Goal: Task Accomplishment & Management: Manage account settings

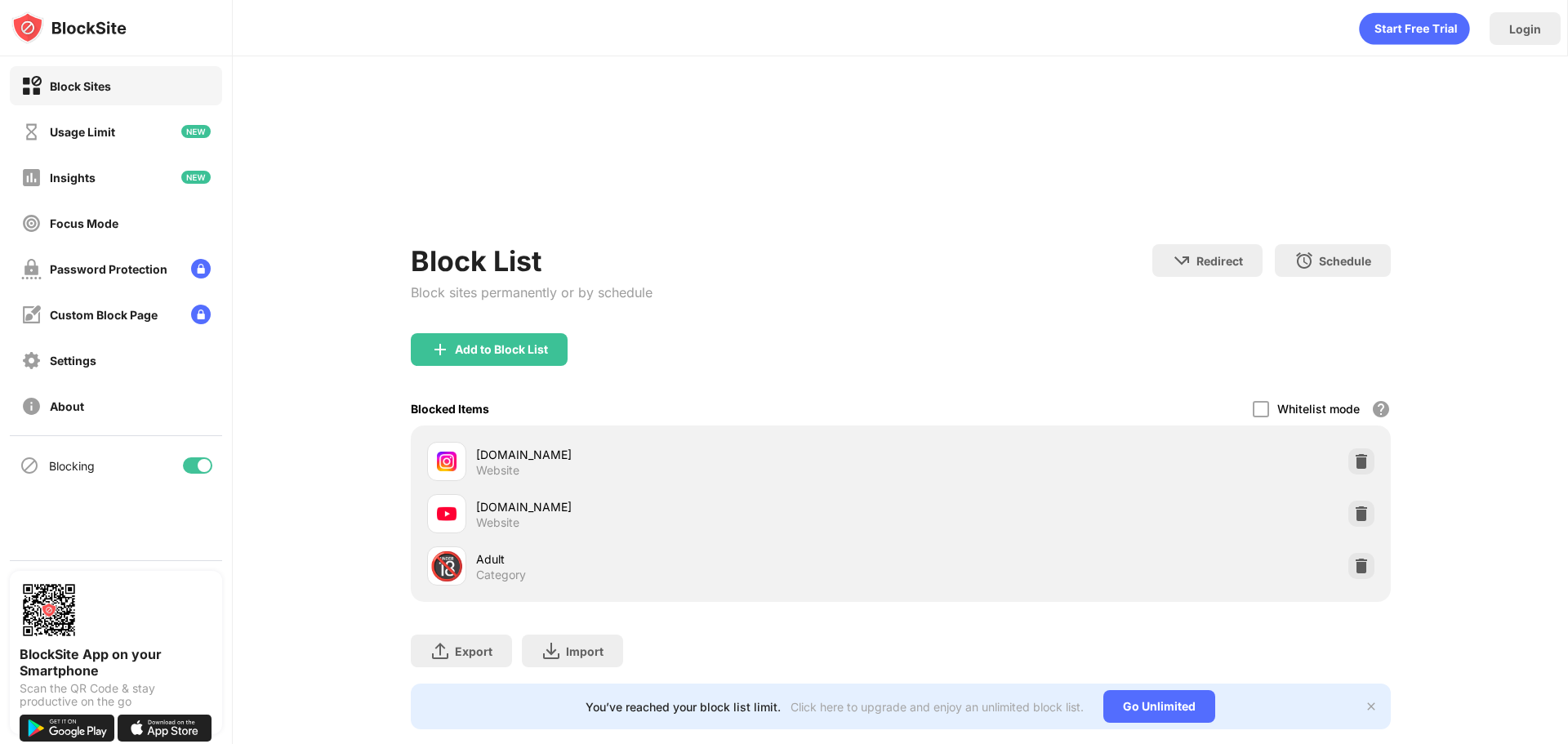
click at [1353, 320] on div "Block List Block sites permanently or by schedule Redirect Choose a site to be …" at bounding box center [900, 288] width 980 height 89
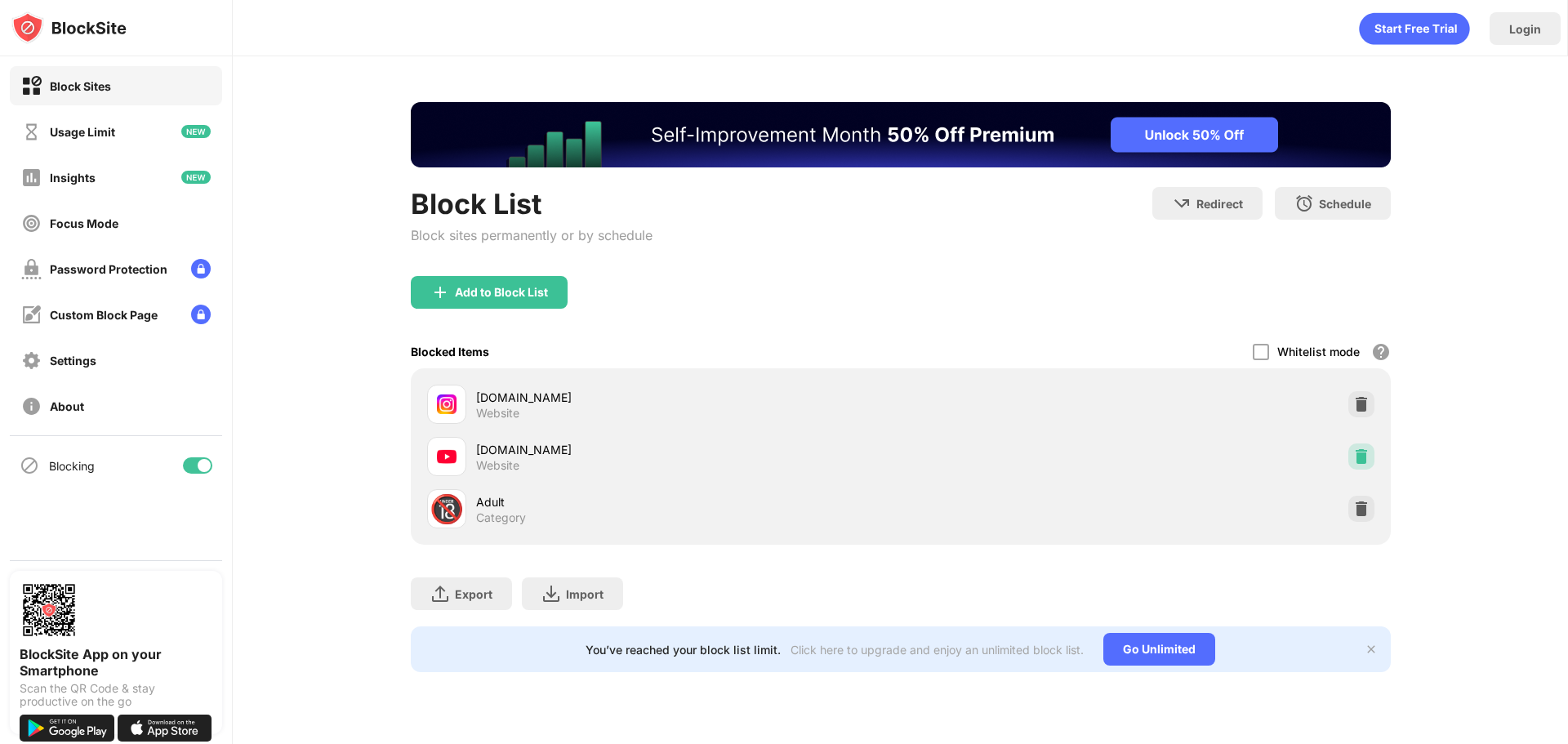
click at [1355, 464] on img at bounding box center [1362, 456] width 17 height 17
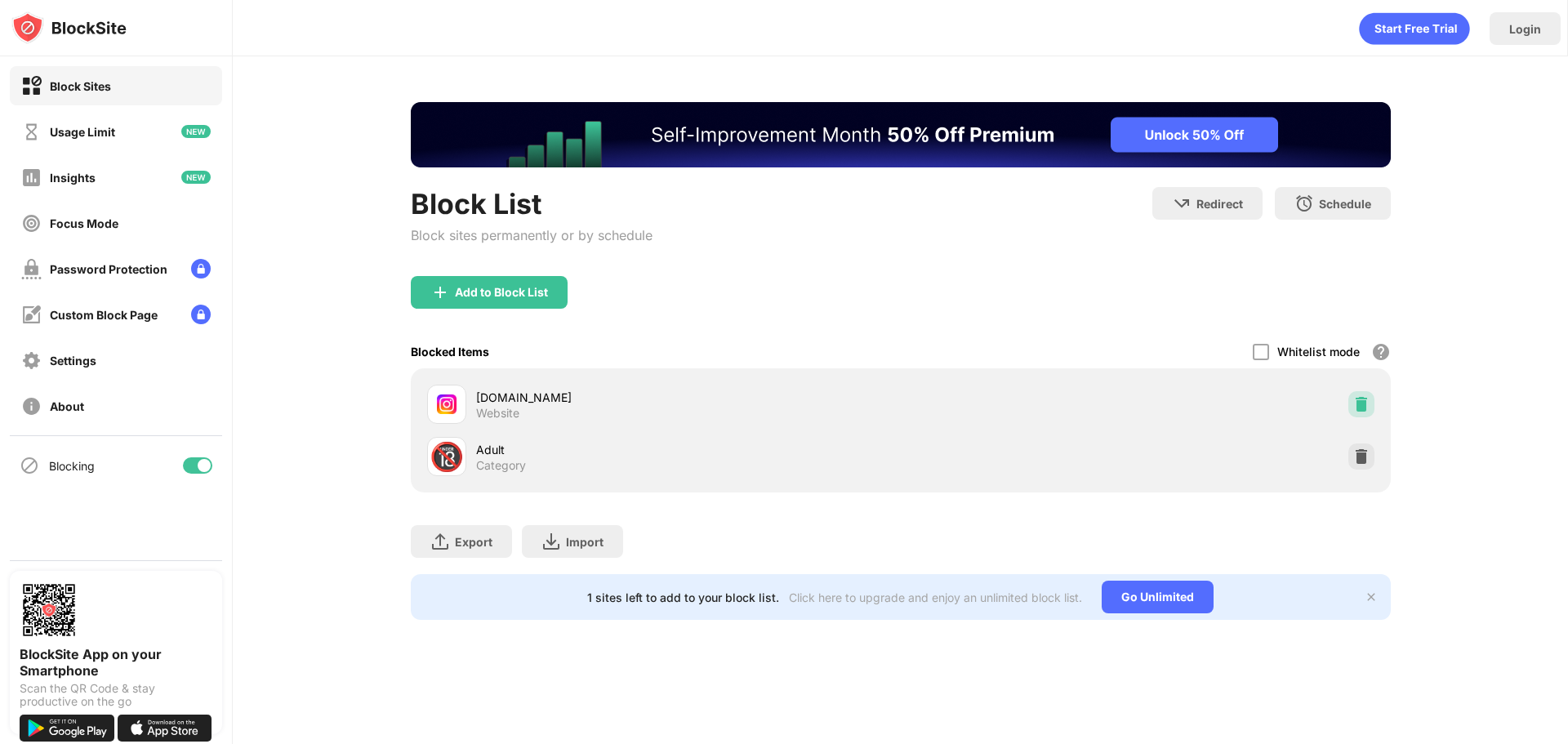
click at [1362, 395] on div at bounding box center [1361, 404] width 26 height 26
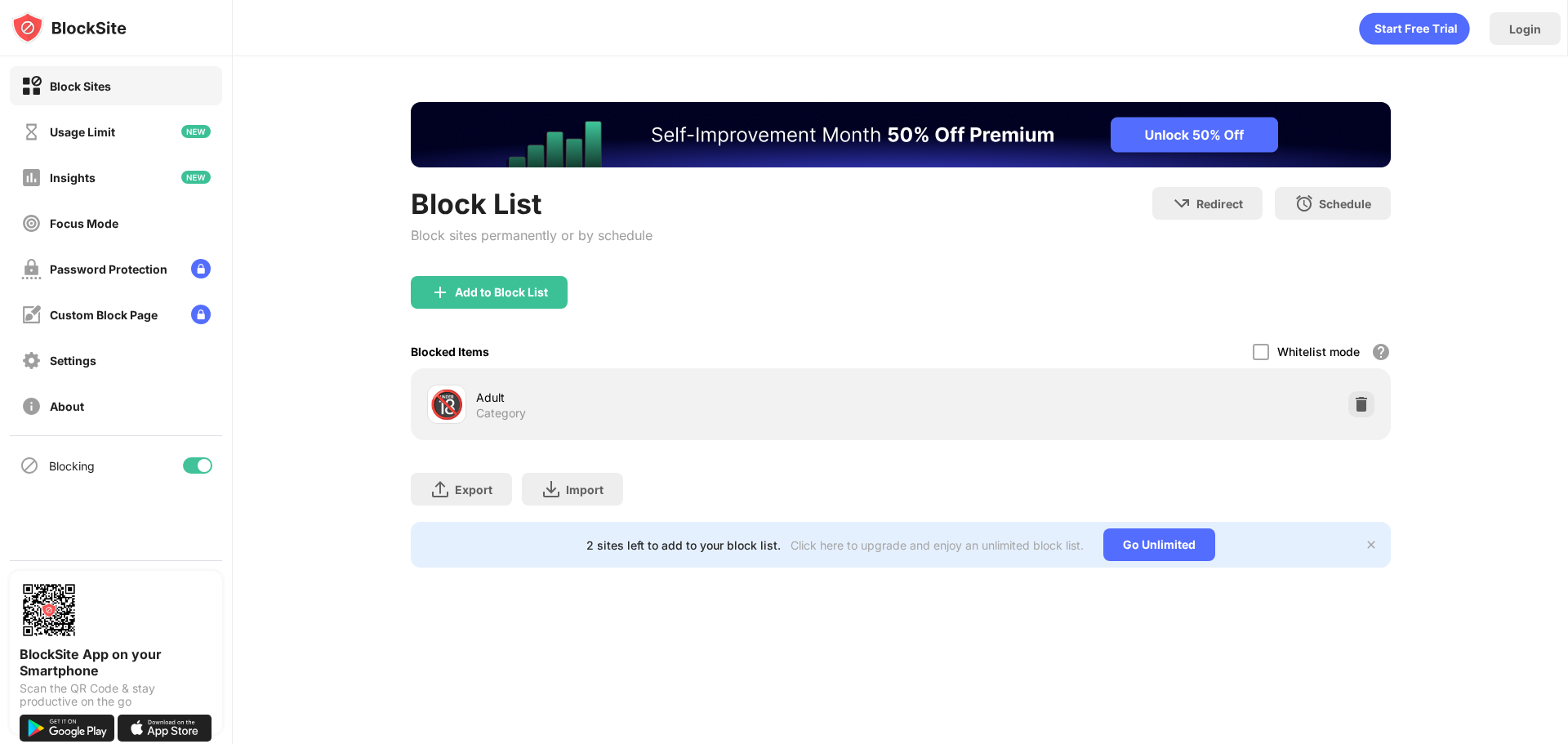
click at [1151, 303] on div "Add to Block List" at bounding box center [900, 305] width 980 height 59
click at [460, 305] on div "Add to Block List" at bounding box center [489, 292] width 157 height 33
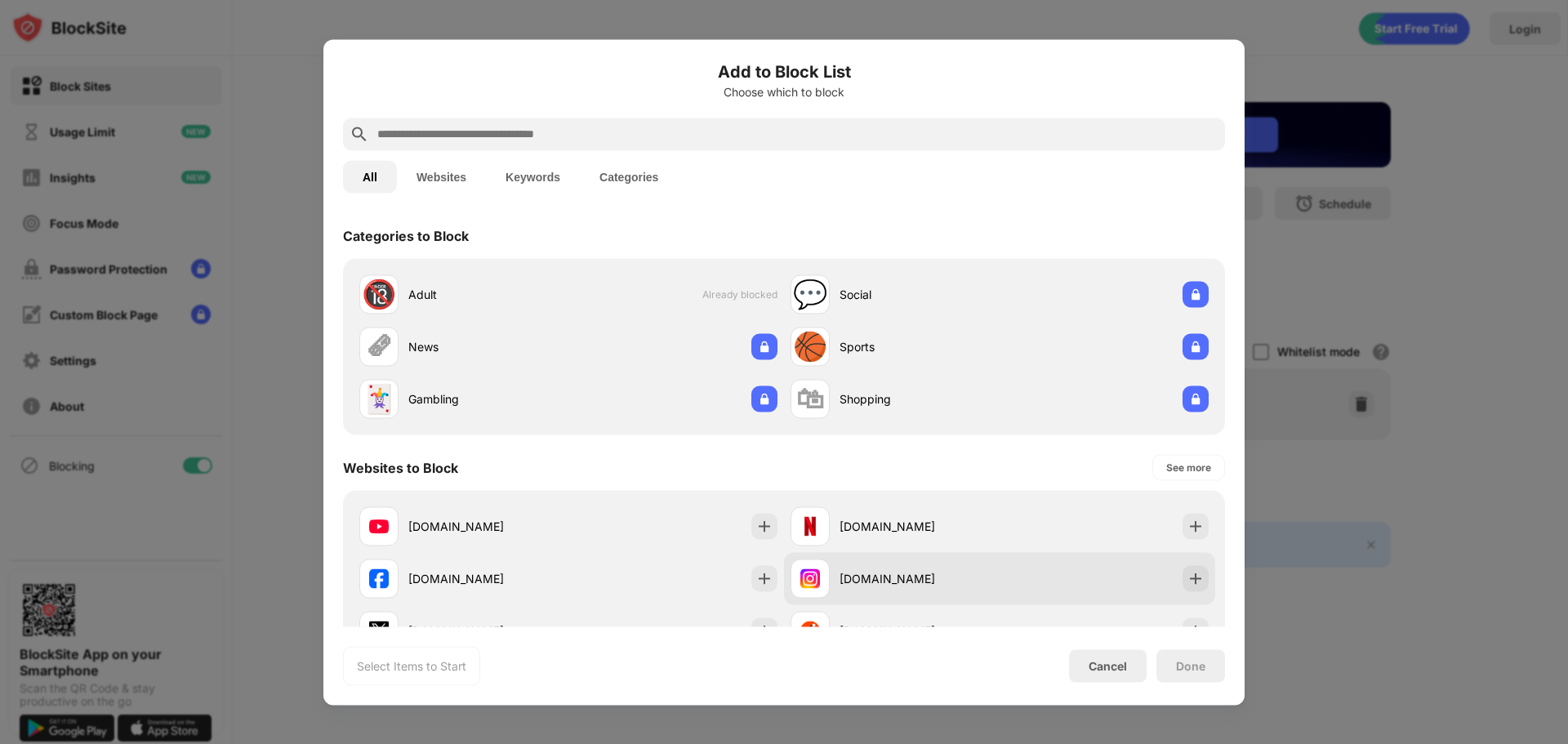
click at [1188, 580] on img at bounding box center [1196, 578] width 17 height 17
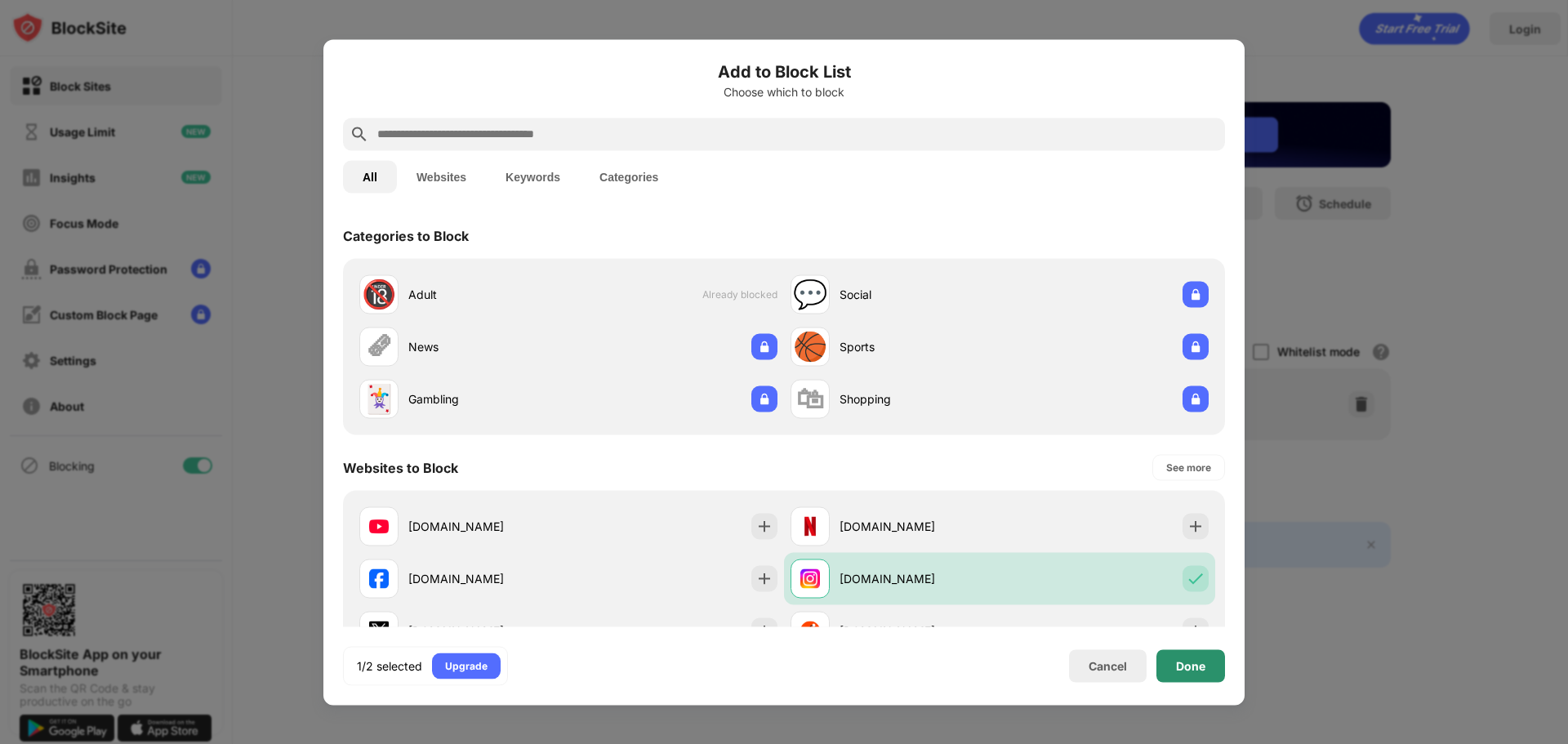
click at [1185, 660] on div "Done" at bounding box center [1190, 666] width 29 height 13
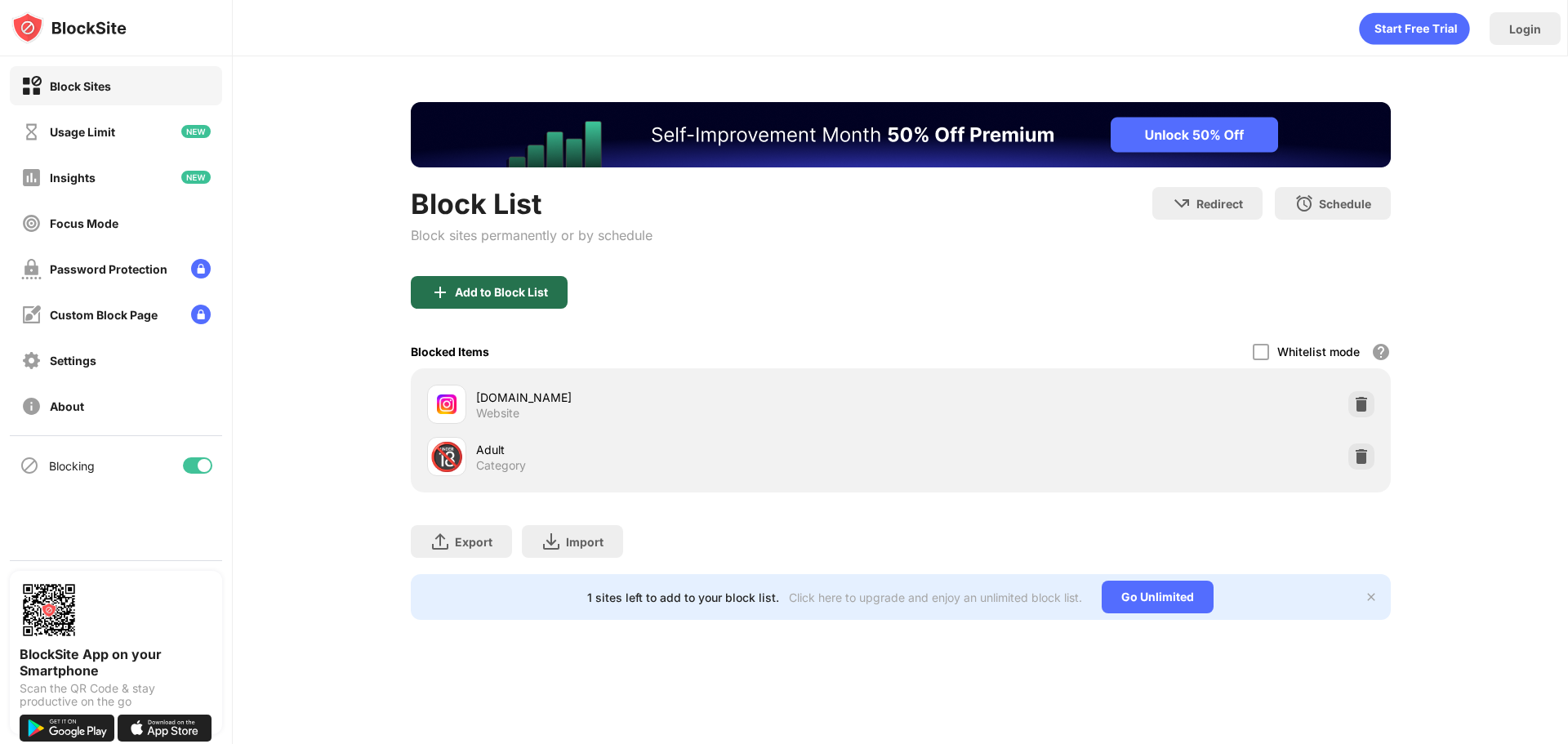
click at [483, 294] on div "Add to Block List" at bounding box center [501, 293] width 93 height 13
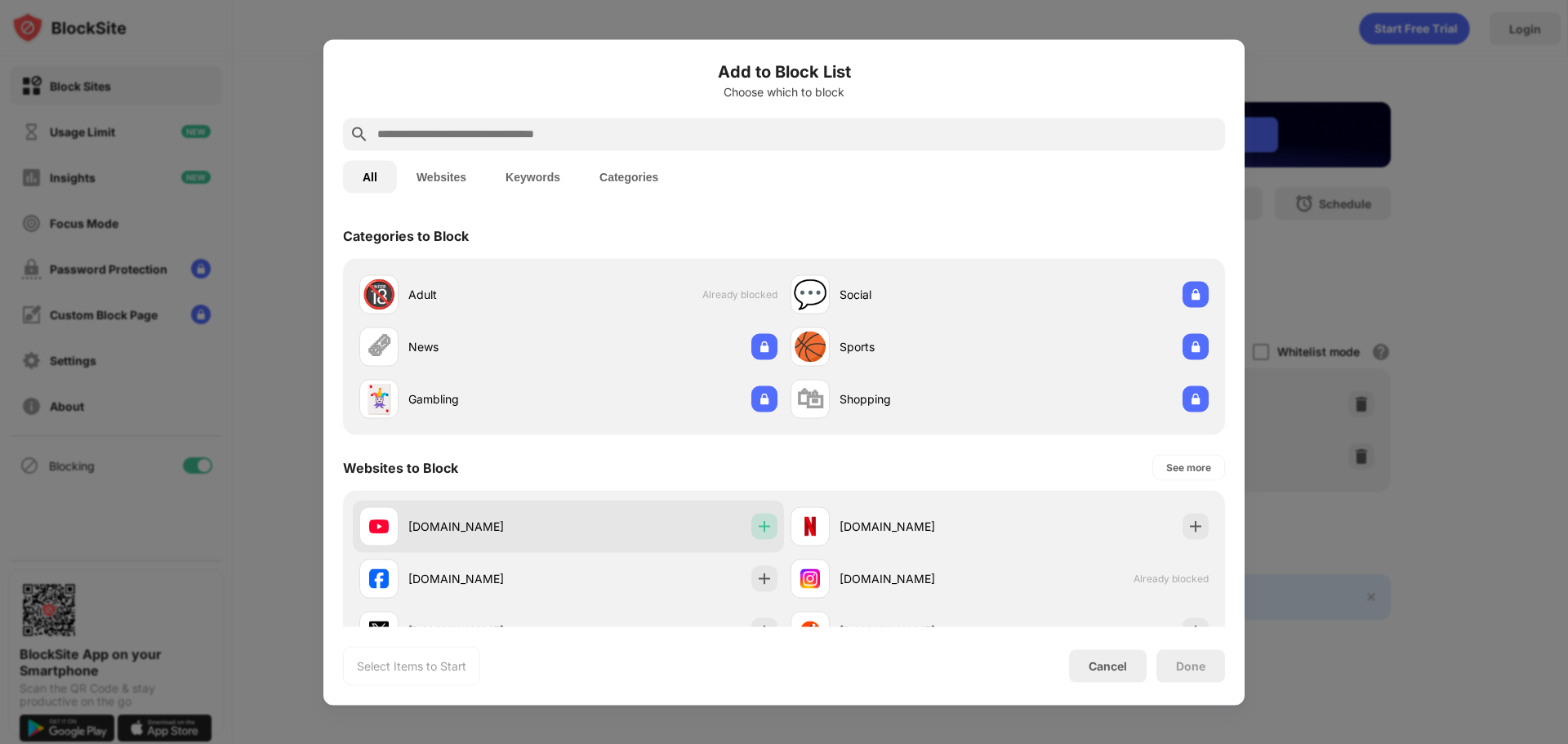
click at [764, 523] on img at bounding box center [765, 527] width 17 height 17
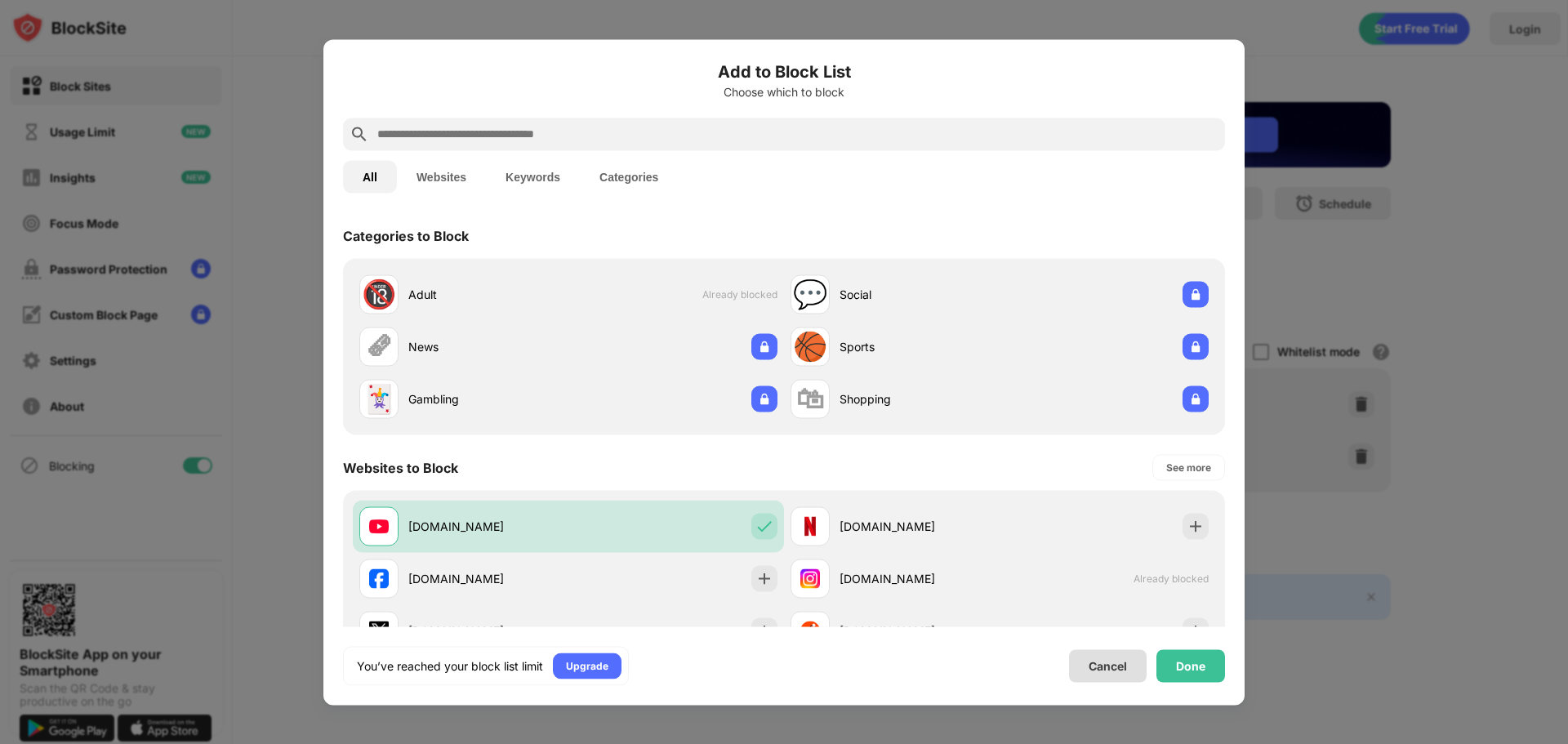
click at [1123, 662] on div "Cancel" at bounding box center [1108, 666] width 38 height 14
